Goal: Check status: Check status

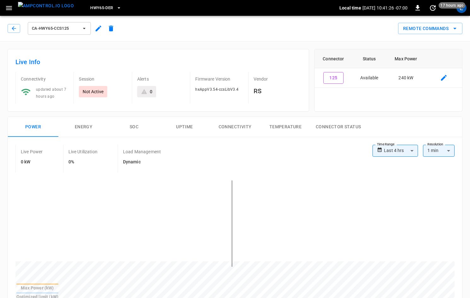
scroll to position [210, 0]
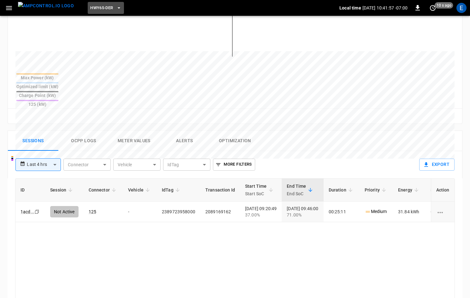
click at [97, 4] on span "HWY65-DER" at bounding box center [101, 7] width 23 height 7
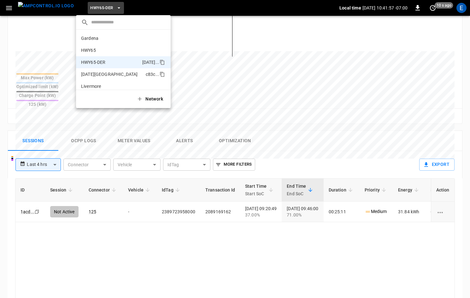
scroll to position [22, 0]
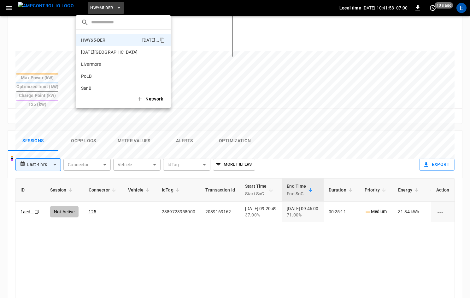
click at [102, 90] on div "Network" at bounding box center [123, 99] width 95 height 18
click at [105, 82] on li "SanB 5792 ..." at bounding box center [123, 88] width 95 height 12
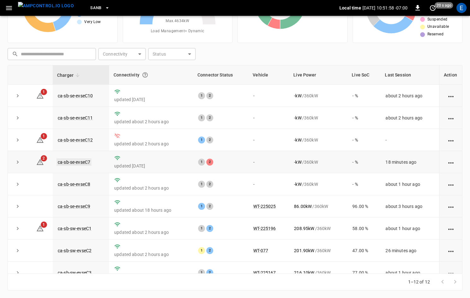
click at [85, 163] on link "ca-sb-se-evseC7" at bounding box center [73, 162] width 35 height 8
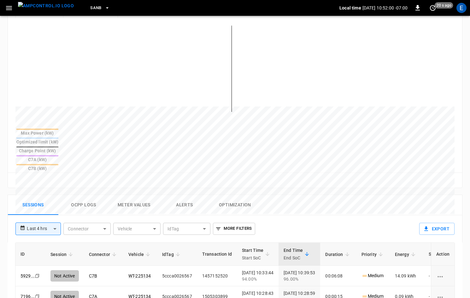
scroll to position [221, 0]
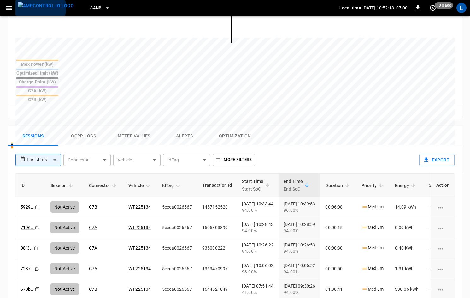
click at [40, 8] on img "menu" at bounding box center [46, 6] width 56 height 8
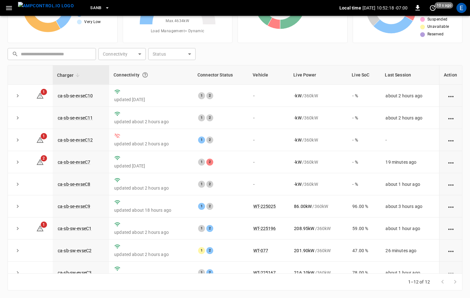
scroll to position [61, 0]
